Goal: Complete application form: Complete application form

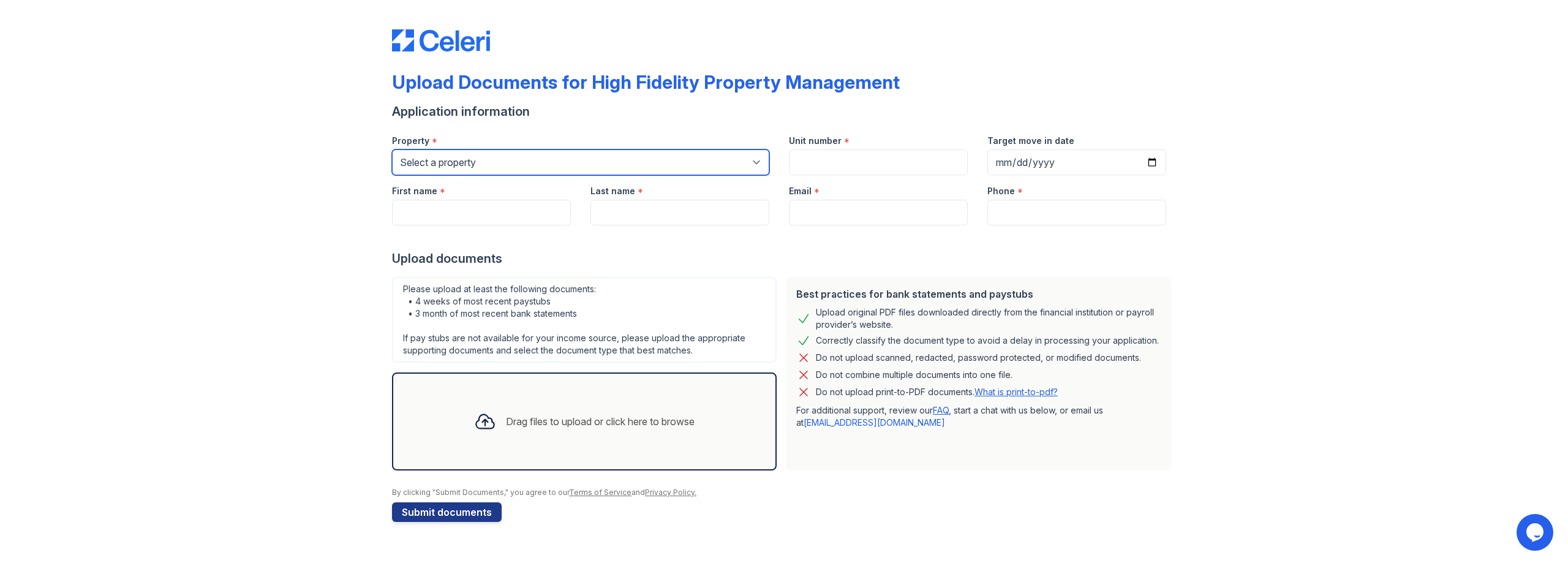
click at [516, 168] on select "Select a property [STREET_ADDRESS][GEOGRAPHIC_DATA][US_STATE][STREET_ADDRESS] […" at bounding box center [581, 162] width 377 height 26
click at [510, 167] on select "Select a property [STREET_ADDRESS][GEOGRAPHIC_DATA][US_STATE][STREET_ADDRESS] […" at bounding box center [581, 162] width 377 height 26
click at [392, 149] on select "Select a property [STREET_ADDRESS][GEOGRAPHIC_DATA][US_STATE][STREET_ADDRESS] […" at bounding box center [581, 162] width 377 height 26
click at [672, 164] on select "Select a property [STREET_ADDRESS][GEOGRAPHIC_DATA][US_STATE][STREET_ADDRESS] […" at bounding box center [581, 162] width 377 height 26
click at [570, 154] on select "Select a property [STREET_ADDRESS][GEOGRAPHIC_DATA][US_STATE][STREET_ADDRESS] […" at bounding box center [581, 162] width 377 height 26
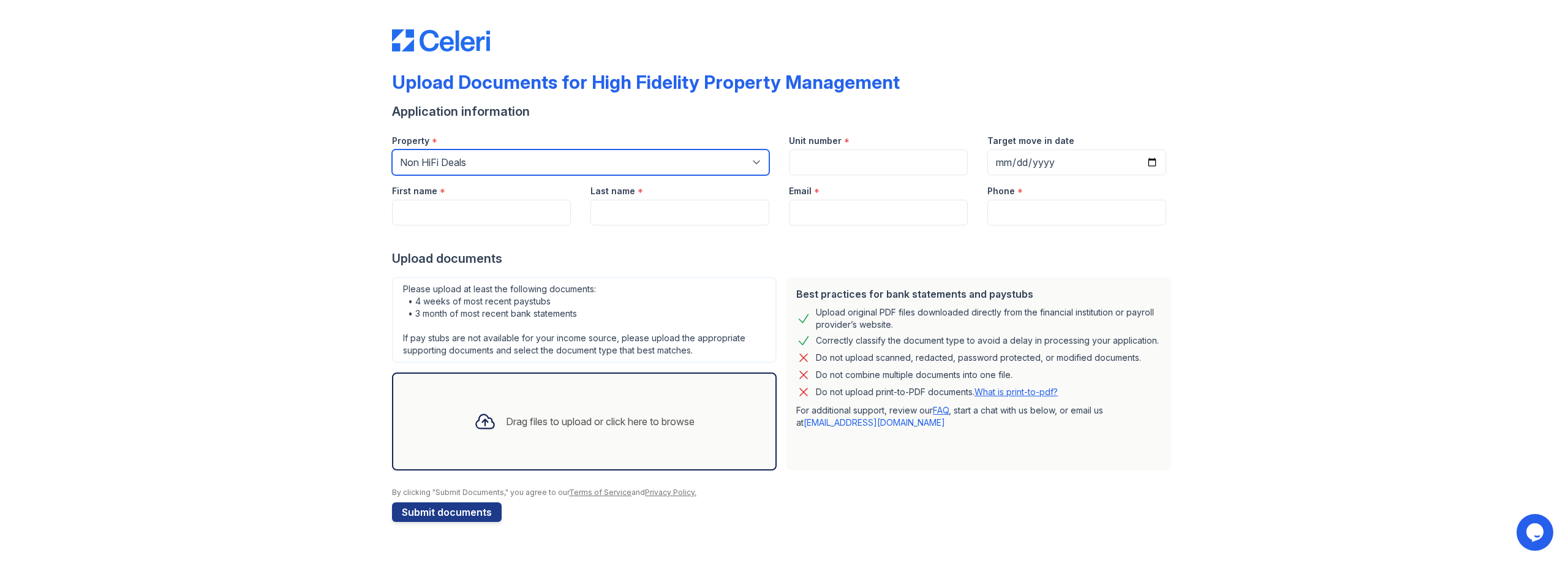
click at [529, 159] on select "Select a property [STREET_ADDRESS][GEOGRAPHIC_DATA][US_STATE][STREET_ADDRESS] […" at bounding box center [581, 162] width 377 height 26
click at [392, 149] on select "Select a property [STREET_ADDRESS][GEOGRAPHIC_DATA][US_STATE][STREET_ADDRESS] […" at bounding box center [581, 162] width 377 height 26
click at [669, 166] on select "Select a property [STREET_ADDRESS][GEOGRAPHIC_DATA][US_STATE][STREET_ADDRESS] […" at bounding box center [581, 162] width 377 height 26
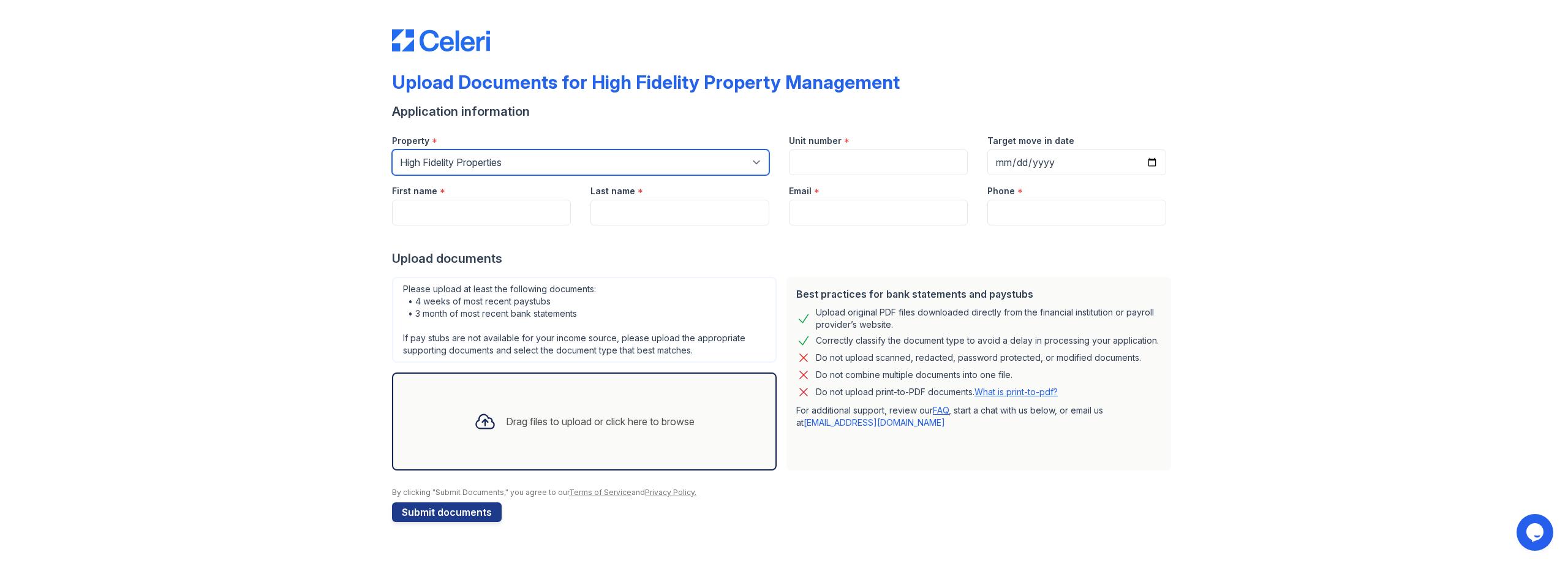
select select "2069"
click at [392, 149] on select "Select a property [STREET_ADDRESS][GEOGRAPHIC_DATA][US_STATE][STREET_ADDRESS] […" at bounding box center [581, 162] width 377 height 26
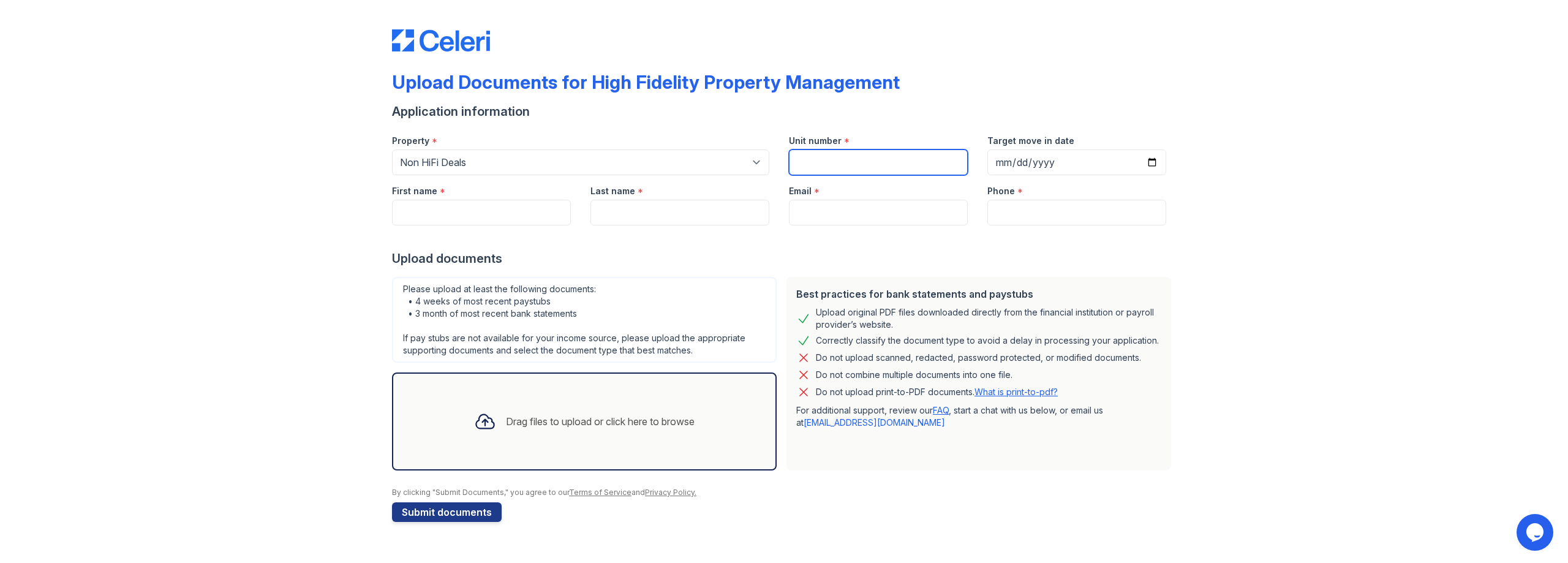
click at [817, 160] on input "Unit number" at bounding box center [878, 162] width 179 height 26
type input "824 W Armitage #2B"
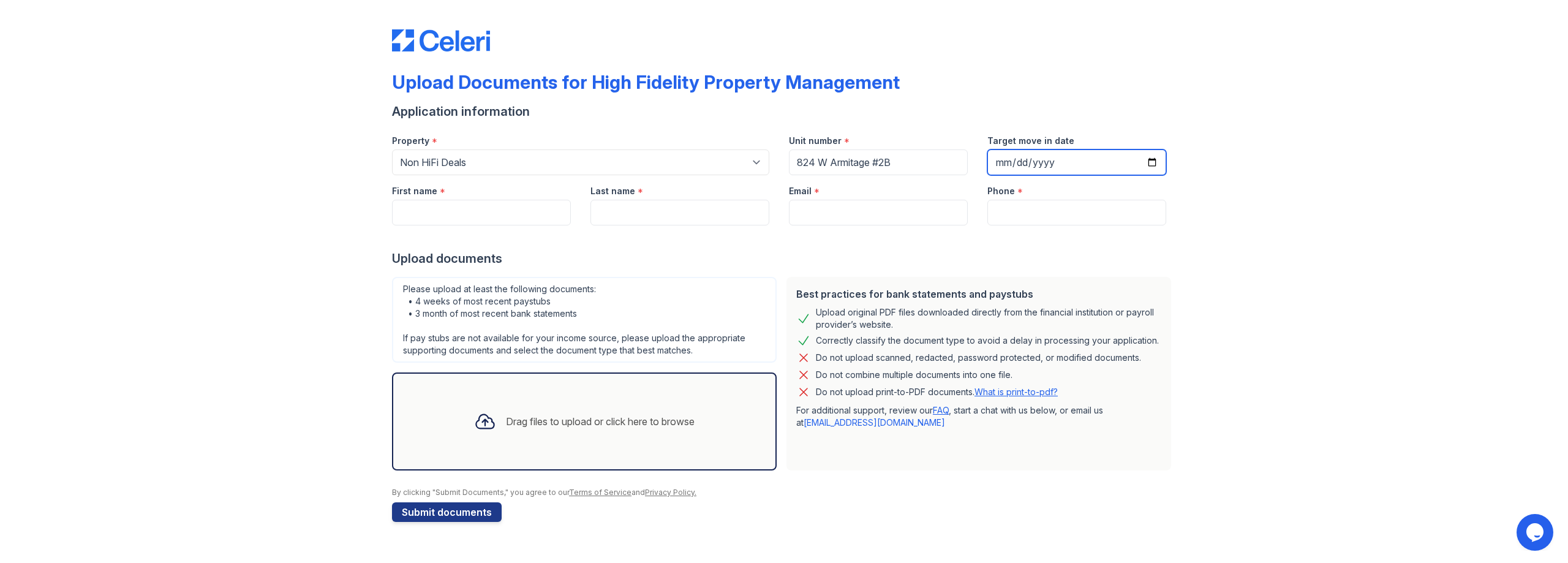
click at [1033, 164] on input "Target move in date" at bounding box center [1077, 162] width 179 height 26
click at [1034, 164] on input "Target move in date" at bounding box center [1077, 162] width 179 height 26
click at [1027, 164] on input "Target move in date" at bounding box center [1077, 162] width 179 height 26
click at [1013, 164] on input "Target move in date" at bounding box center [1077, 162] width 179 height 26
type input "2025-10-22"
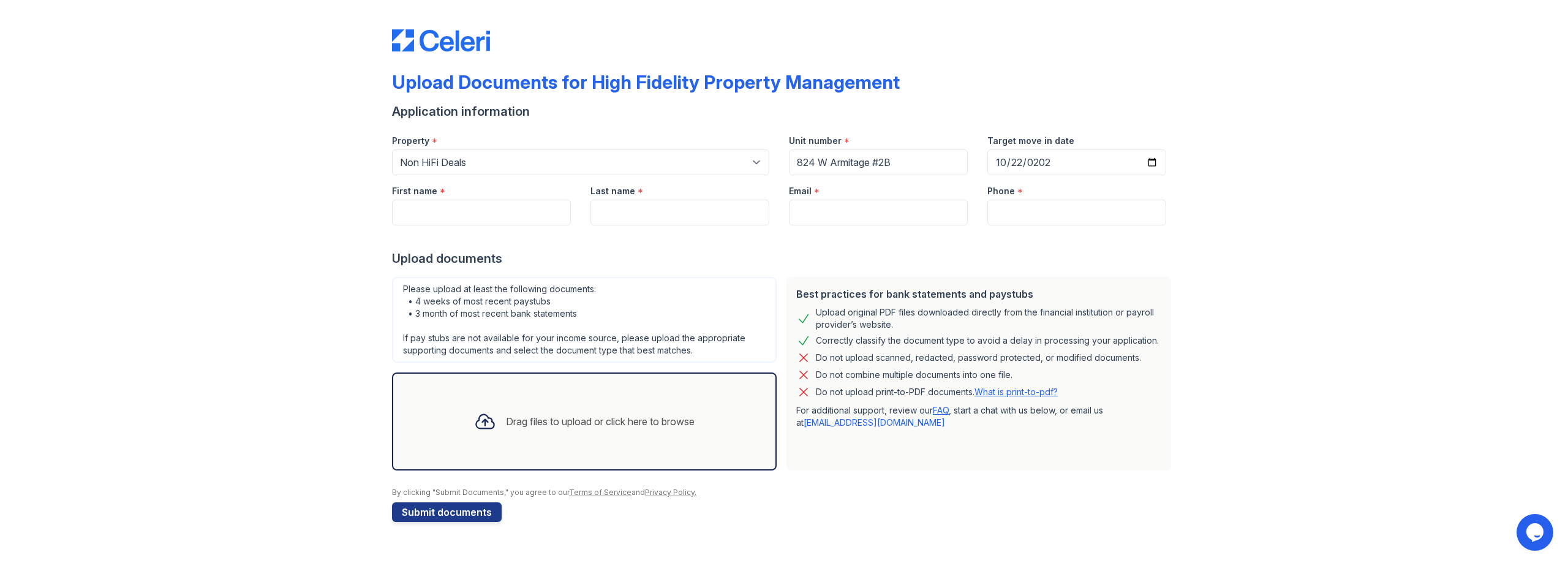
click at [656, 246] on div at bounding box center [784, 238] width 784 height 25
click at [521, 205] on input "First name" at bounding box center [482, 213] width 179 height 26
type input "Daniel"
type input "Wellman"
type input "daniel.b.wellman@gmail.com"
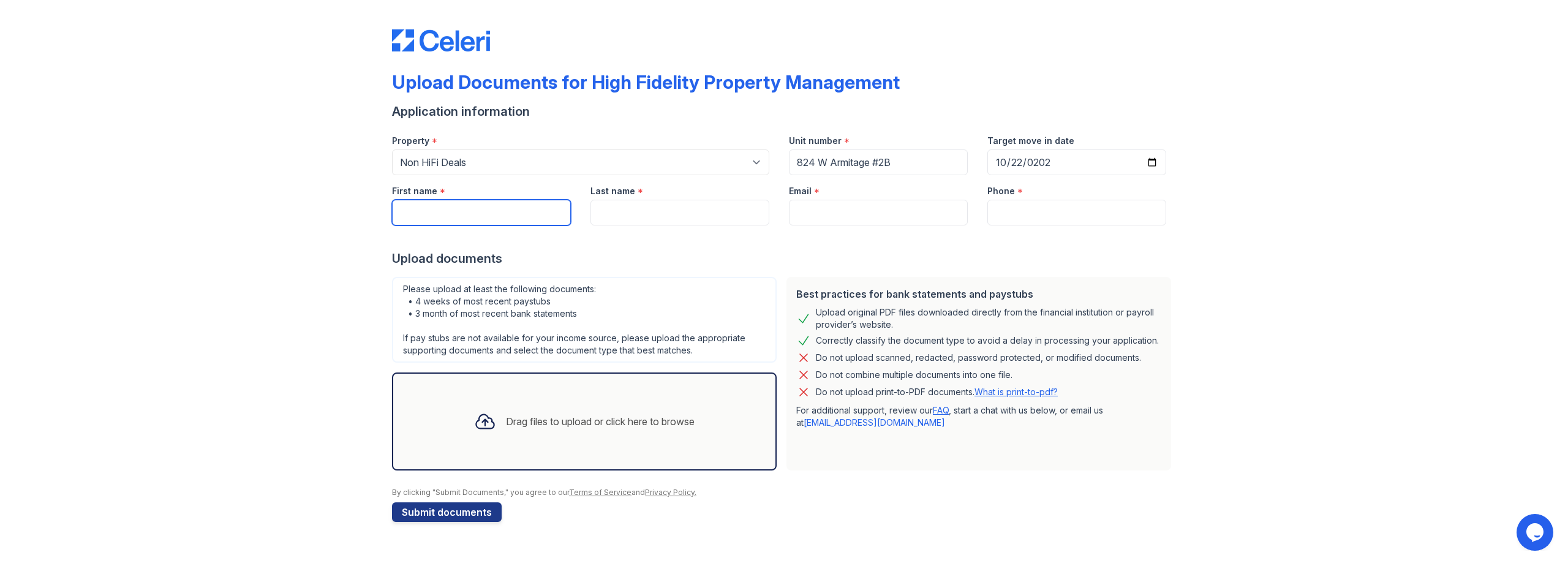
type input "4404879125"
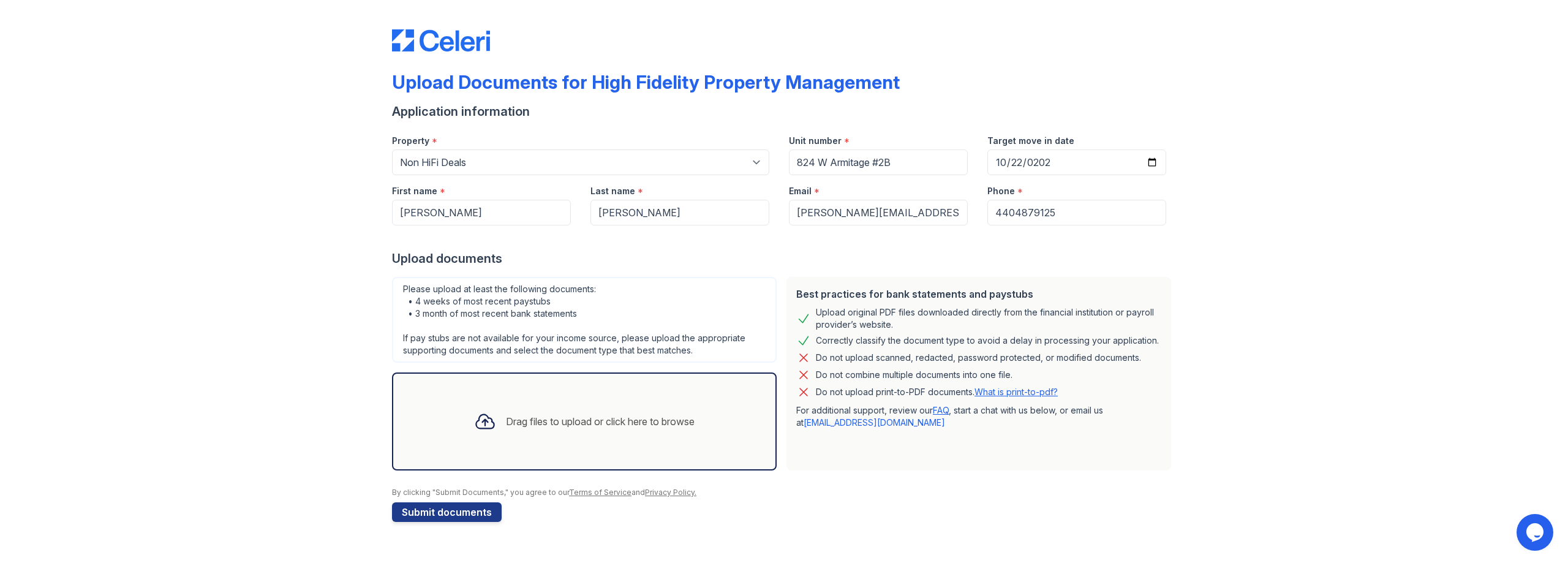
click at [586, 243] on div at bounding box center [784, 238] width 784 height 25
click at [500, 433] on div "Drag files to upload or click here to browse" at bounding box center [584, 421] width 240 height 42
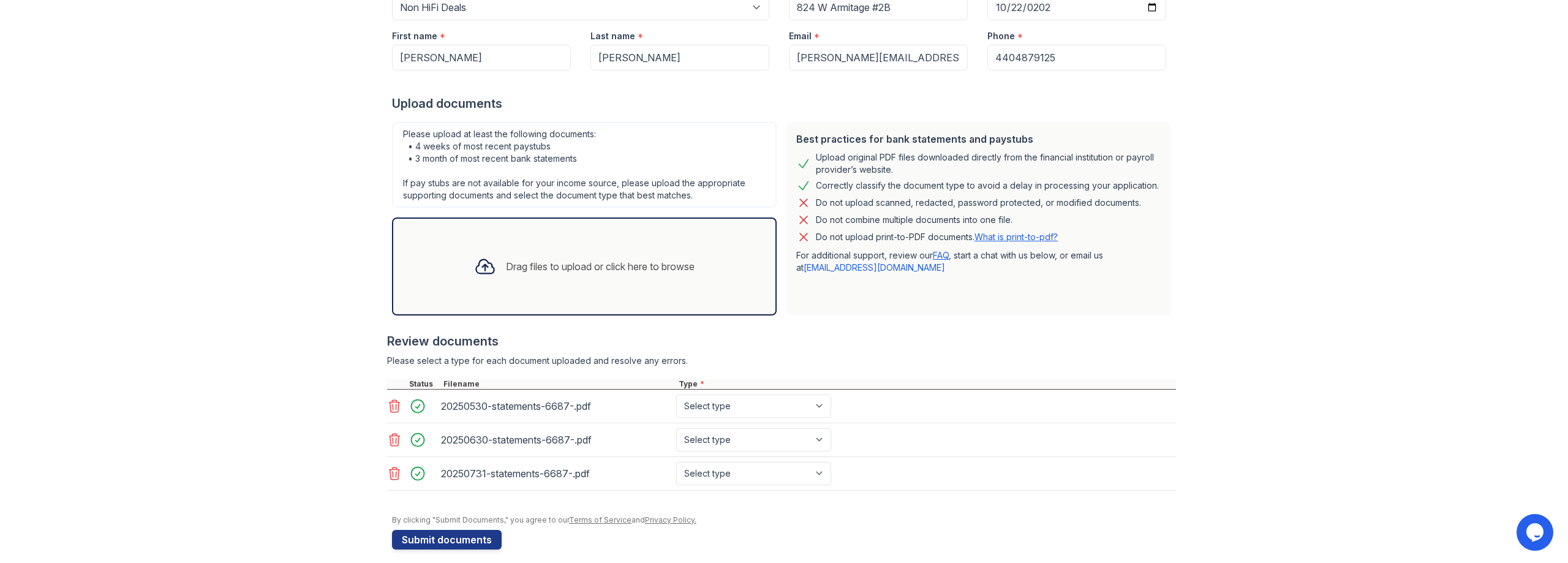
scroll to position [166, 0]
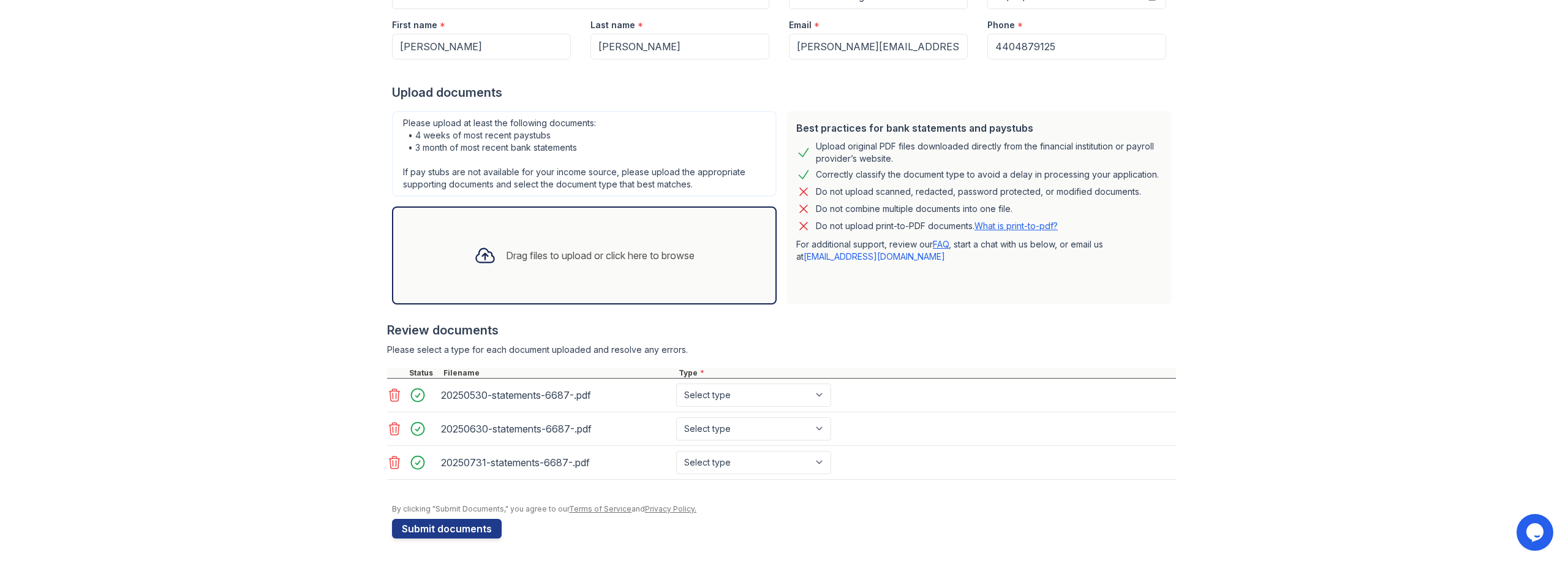
click at [555, 241] on div "Drag files to upload or click here to browse" at bounding box center [584, 255] width 240 height 42
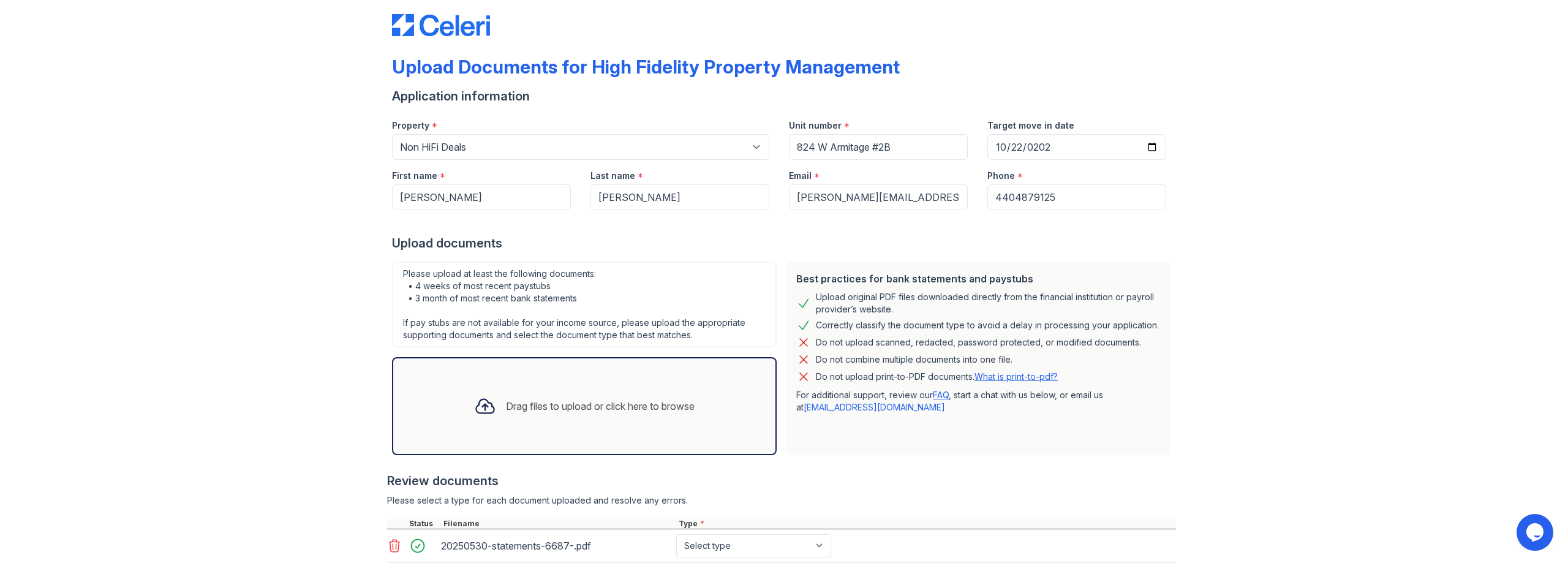
scroll to position [0, 0]
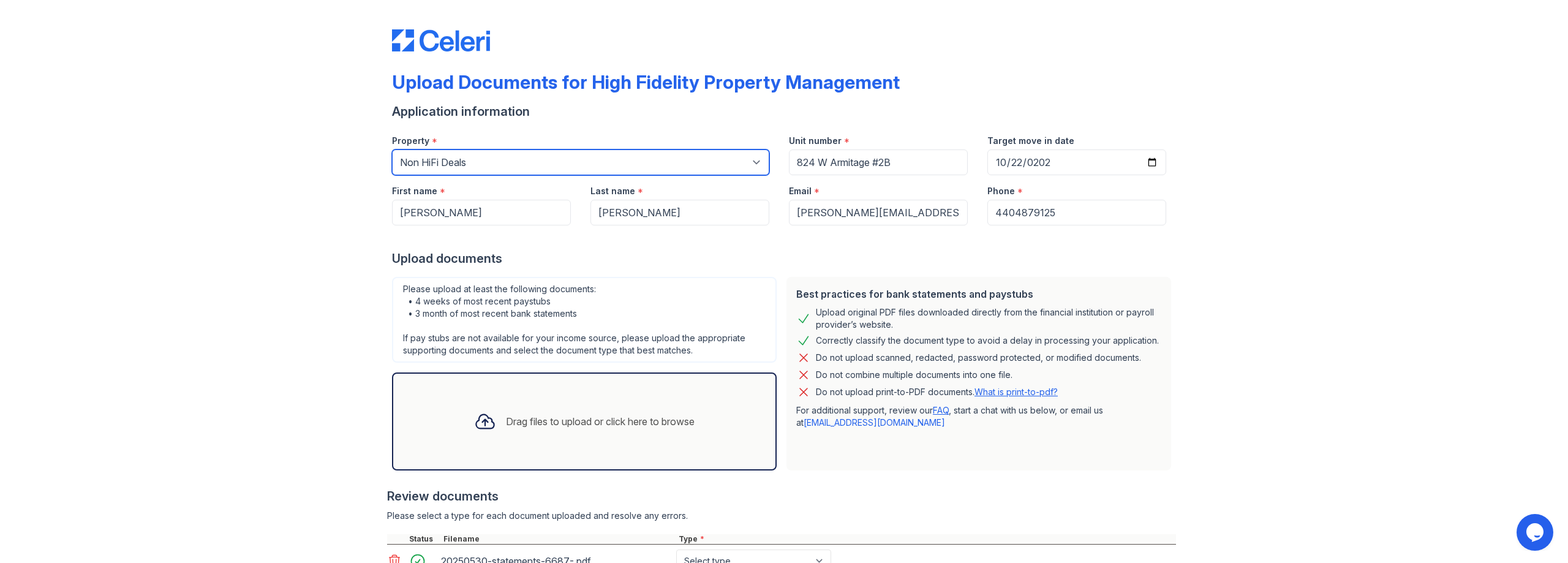
click at [499, 164] on select "Select a property [STREET_ADDRESS][GEOGRAPHIC_DATA][US_STATE][STREET_ADDRESS] […" at bounding box center [581, 162] width 377 height 26
select select "486"
click at [392, 149] on select "Select a property [STREET_ADDRESS][GEOGRAPHIC_DATA][US_STATE][STREET_ADDRESS] […" at bounding box center [581, 162] width 377 height 26
click at [332, 224] on div "Upload Documents for High Fidelity Property Management Application information …" at bounding box center [784, 381] width 1529 height 763
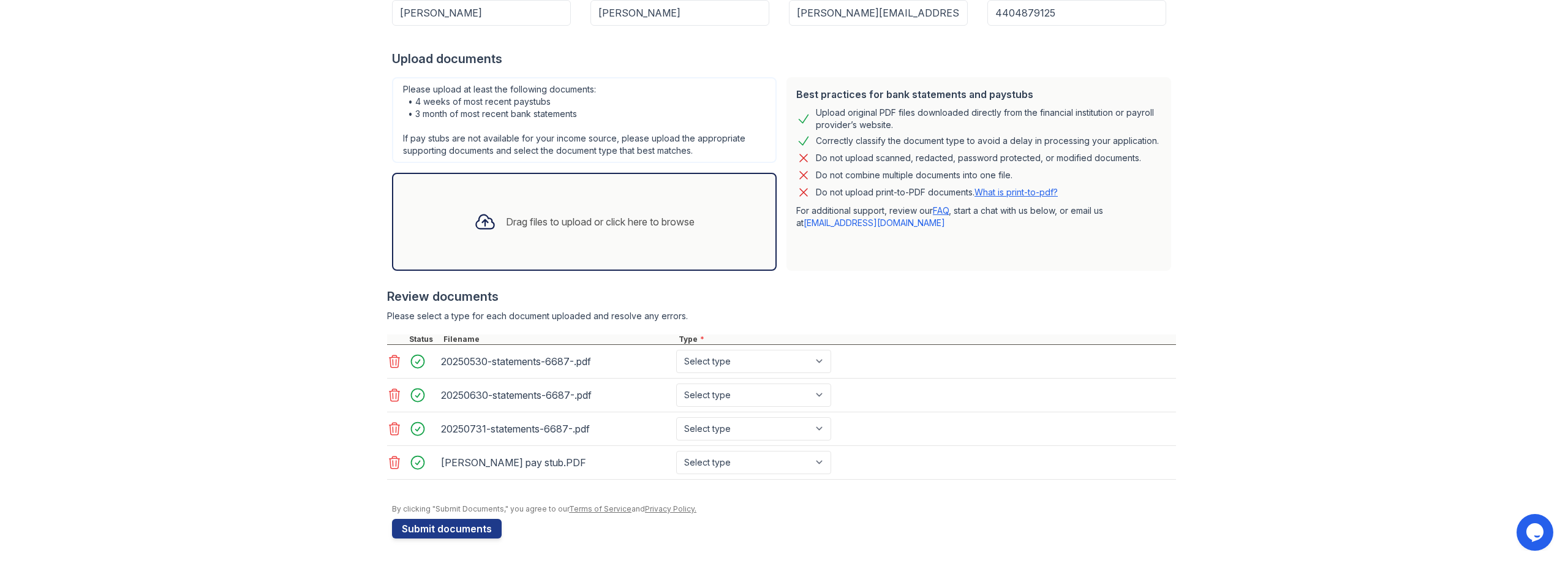
scroll to position [78, 0]
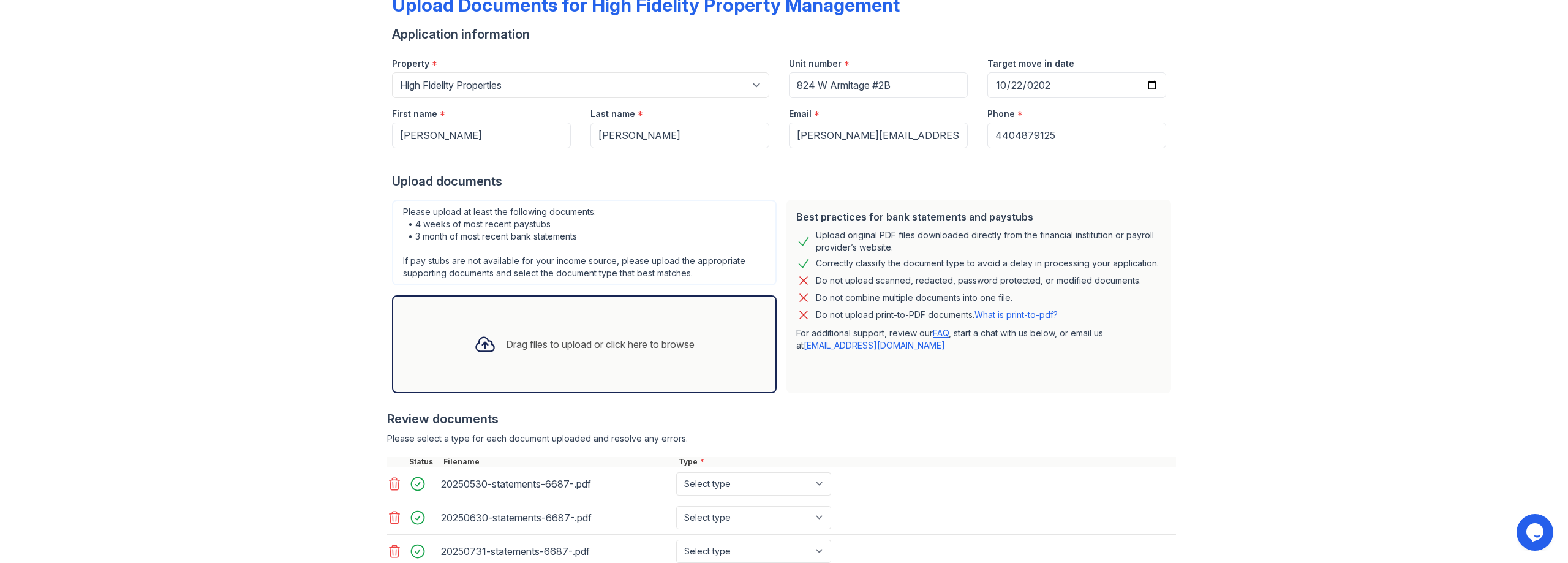
click at [571, 363] on div "Drag files to upload or click here to browse" at bounding box center [584, 344] width 240 height 42
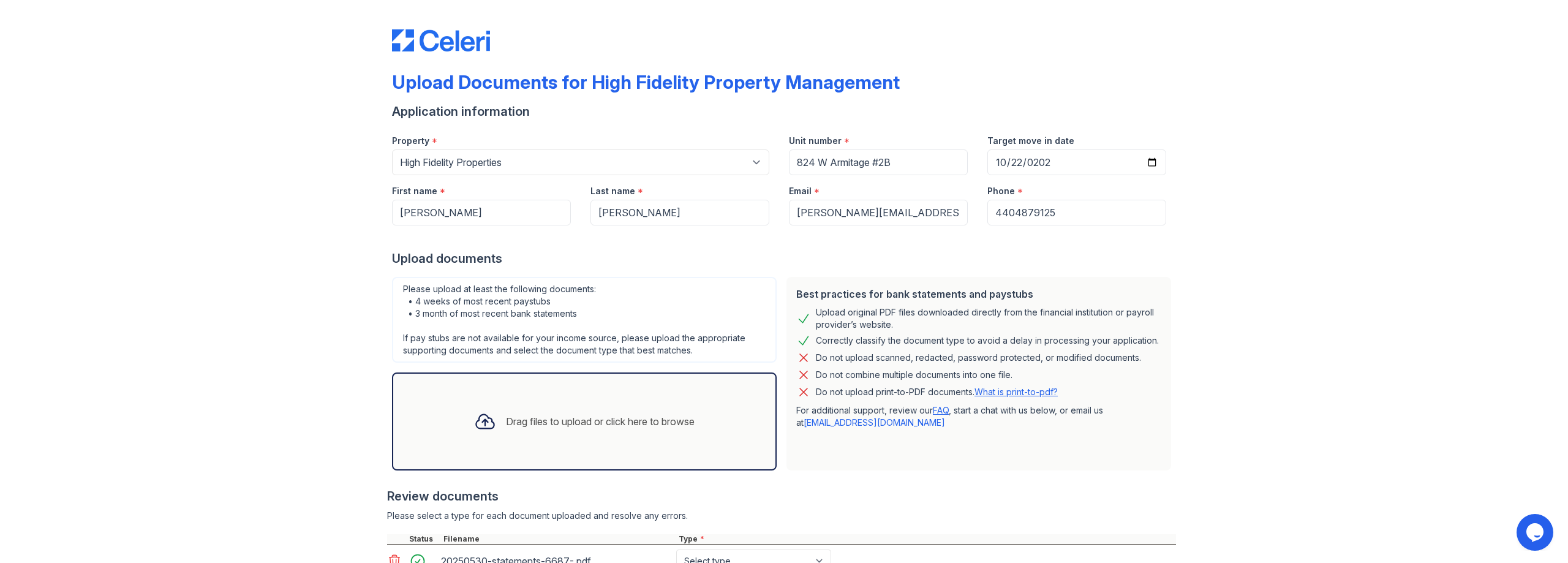
scroll to position [234, 0]
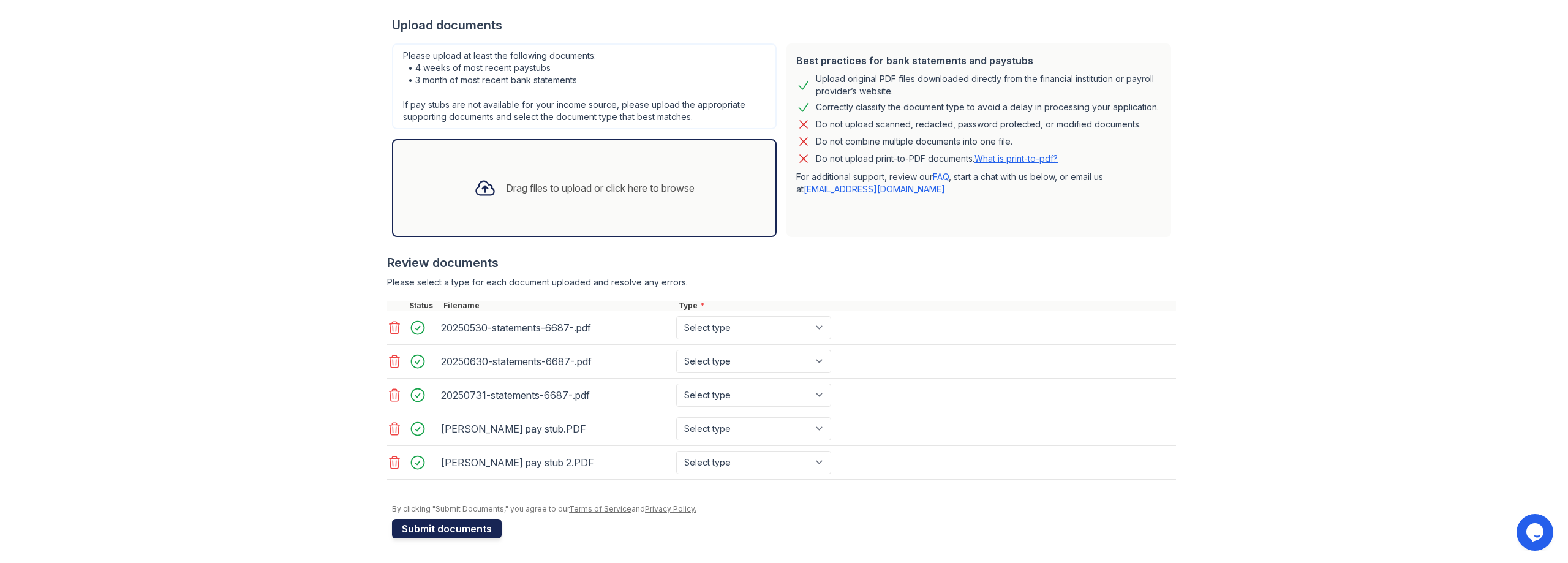
click at [446, 533] on button "Submit documents" at bounding box center [447, 529] width 110 height 20
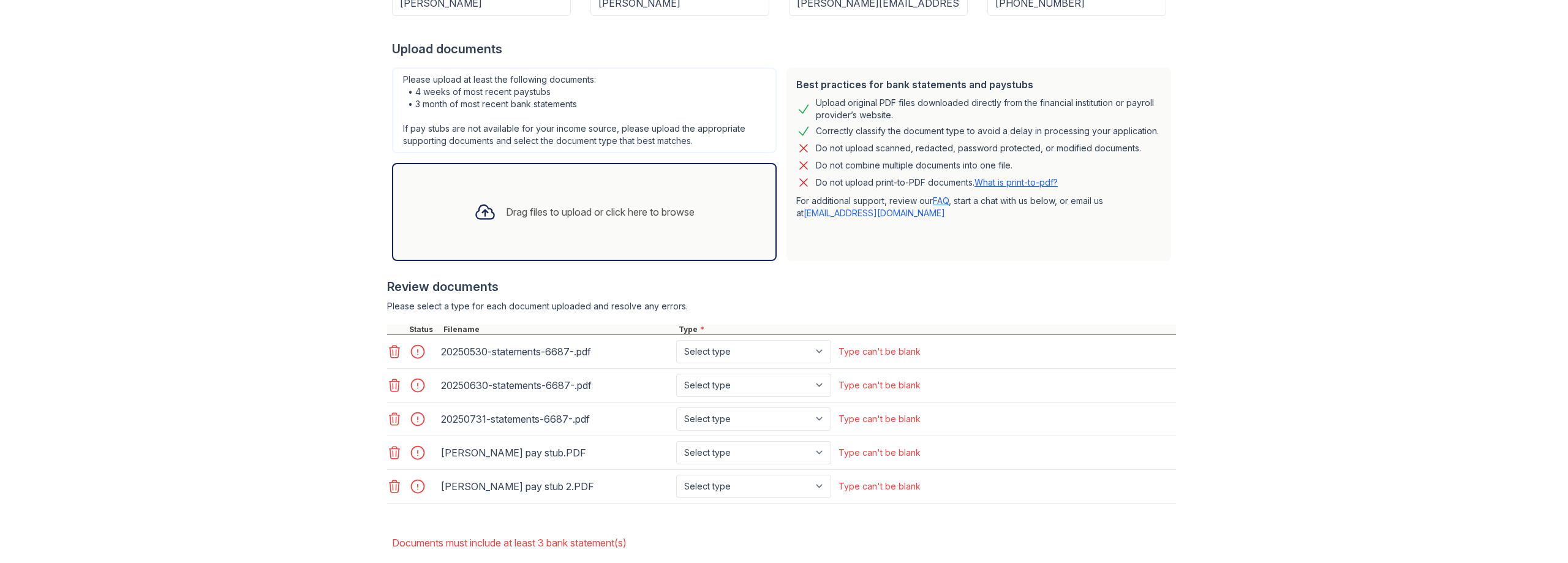
scroll to position [245, 0]
click at [717, 345] on select "Select type Paystub Bank Statement Offer Letter Tax Documents Benefit Award Let…" at bounding box center [754, 351] width 155 height 24
select select "bank_statement"
click at [676, 339] on select "Select type Paystub Bank Statement Offer Letter Tax Documents Benefit Award Let…" at bounding box center [754, 351] width 155 height 24
click at [711, 384] on select "Select type Paystub Bank Statement Offer Letter Tax Documents Benefit Award Let…" at bounding box center [754, 384] width 155 height 24
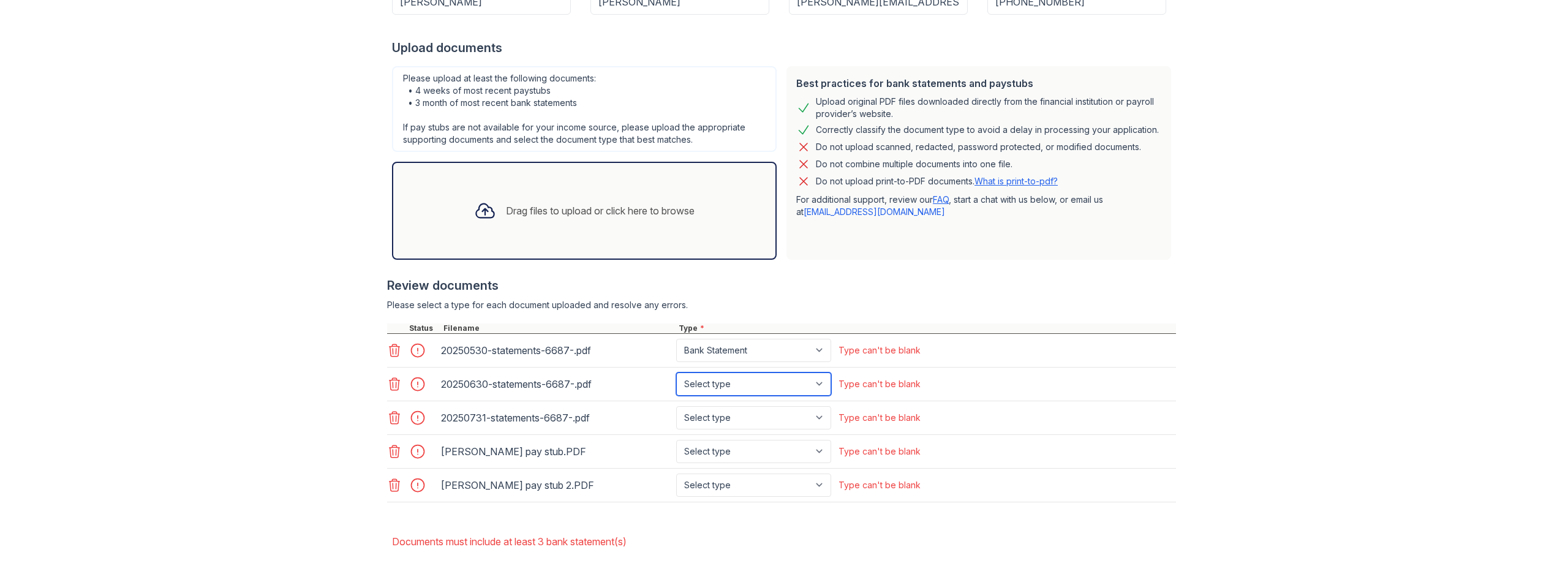
select select "bank_statement"
click at [676, 373] on select "Select type Paystub Bank Statement Offer Letter Tax Documents Benefit Award Let…" at bounding box center [754, 384] width 155 height 24
click at [707, 414] on select "Select type Paystub Bank Statement Offer Letter Tax Documents Benefit Award Let…" at bounding box center [754, 418] width 155 height 24
select select "bank_statement"
click at [676, 406] on select "Select type Paystub Bank Statement Offer Letter Tax Documents Benefit Award Let…" at bounding box center [754, 418] width 155 height 24
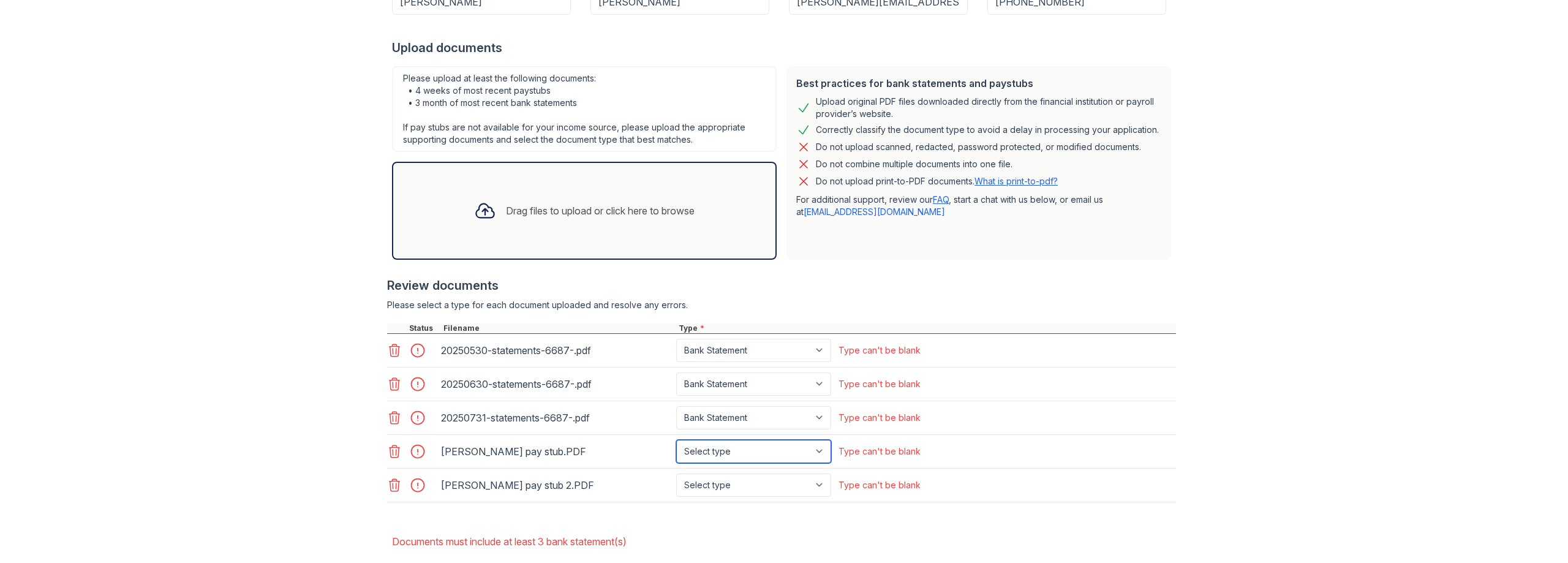
click at [707, 446] on select "Select type Paystub Bank Statement Offer Letter Tax Documents Benefit Award Let…" at bounding box center [754, 452] width 155 height 24
select select "paystub"
click at [676, 440] on select "Select type Paystub Bank Statement Offer Letter Tax Documents Benefit Award Let…" at bounding box center [754, 452] width 155 height 24
click at [697, 479] on select "Select type Paystub Bank Statement Offer Letter Tax Documents Benefit Award Let…" at bounding box center [754, 485] width 155 height 24
select select "paystub"
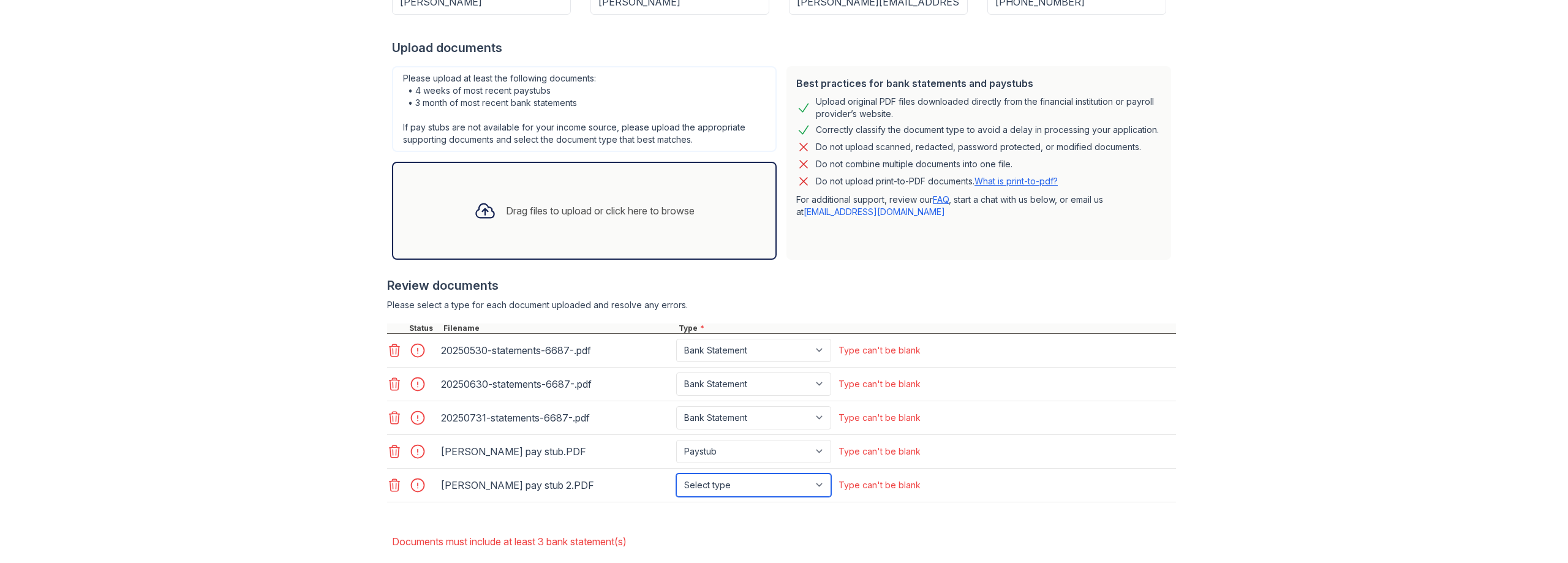
click at [676, 474] on select "Select type Paystub Bank Statement Offer Letter Tax Documents Benefit Award Let…" at bounding box center [754, 485] width 155 height 24
click at [319, 395] on div "Upload Documents for High Fidelity Property Management Please correct the error…" at bounding box center [784, 190] width 1529 height 870
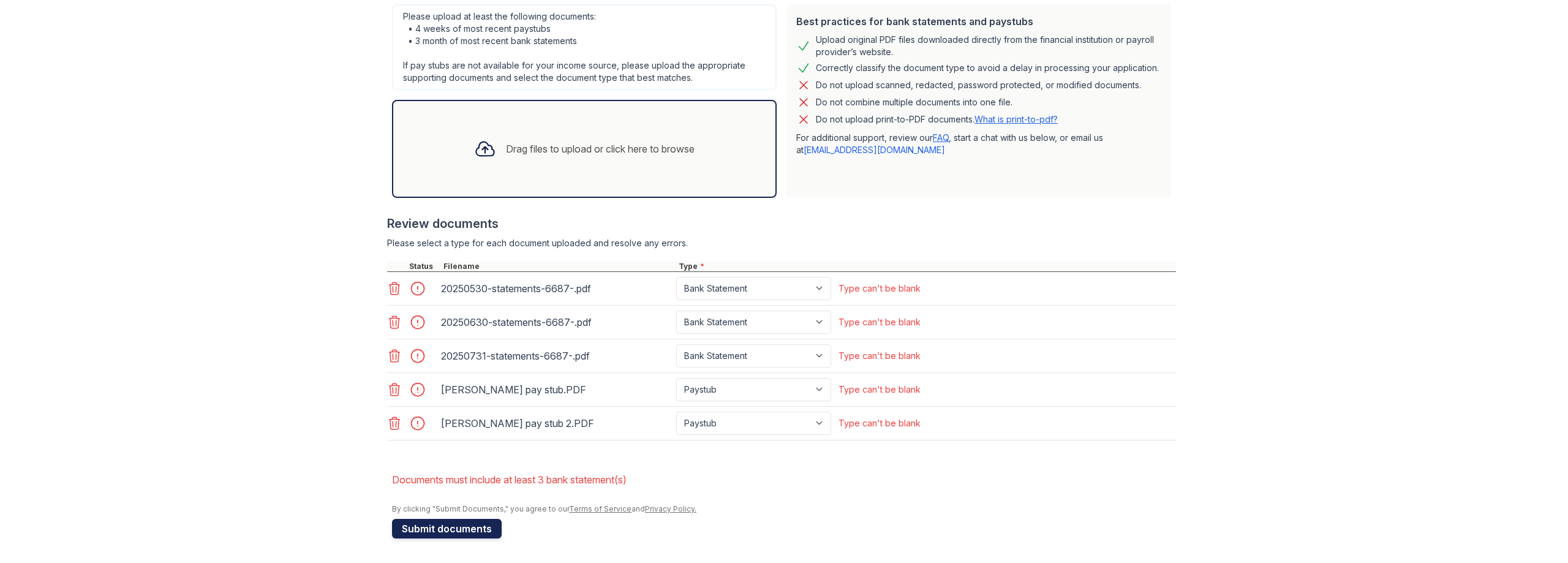
click at [441, 524] on button "Submit documents" at bounding box center [447, 529] width 110 height 20
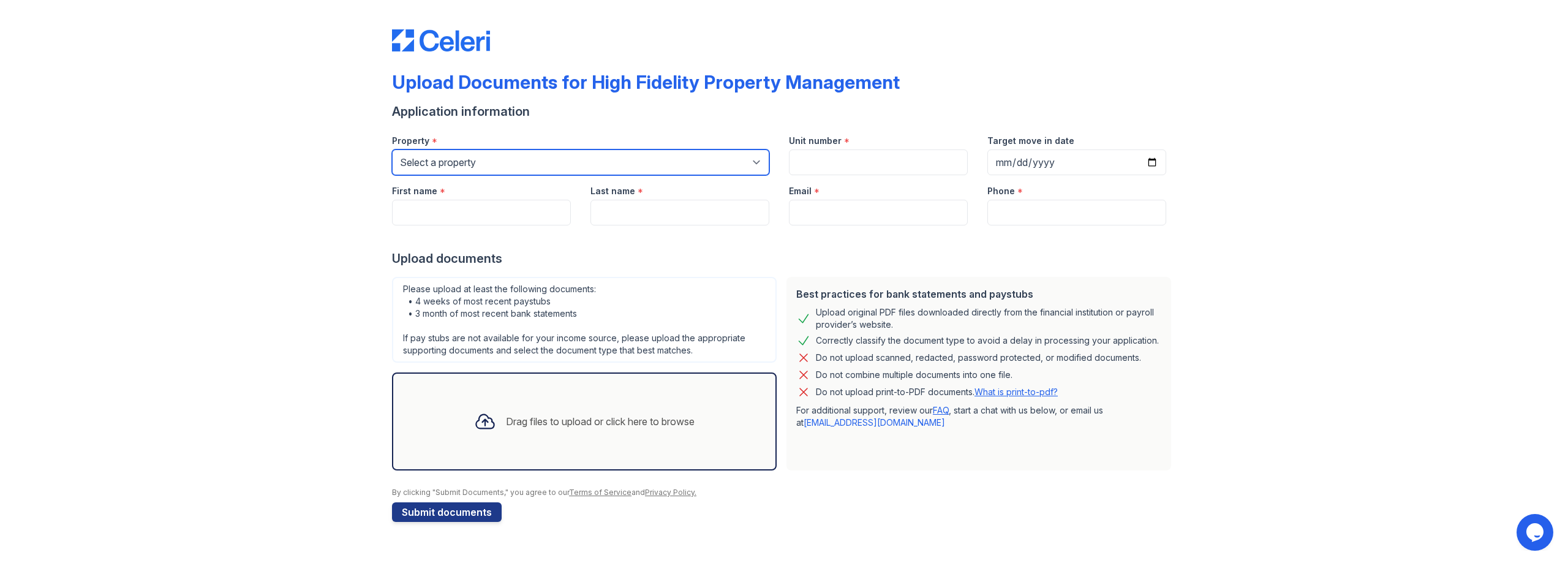
click at [617, 159] on select "Select a property [STREET_ADDRESS][GEOGRAPHIC_DATA][US_STATE][STREET_ADDRESS] […" at bounding box center [581, 162] width 377 height 26
